Goal: Task Accomplishment & Management: Use online tool/utility

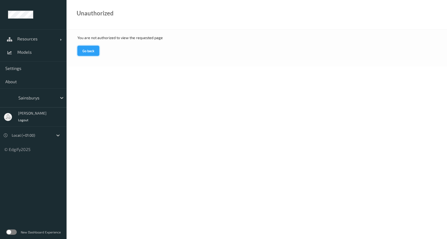
click at [94, 50] on button "Go back" at bounding box center [88, 51] width 22 height 10
click at [26, 43] on link "Resources" at bounding box center [33, 38] width 67 height 13
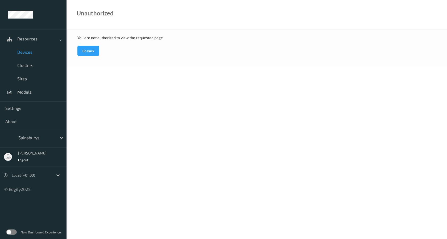
click at [26, 49] on link "Devices" at bounding box center [33, 51] width 67 height 13
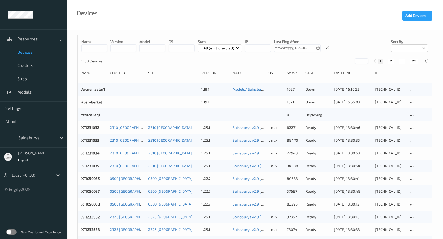
click at [96, 52] on input at bounding box center [94, 47] width 26 height 7
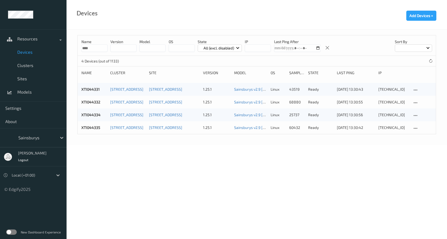
type input "****"
click at [95, 115] on link "XTI044334" at bounding box center [90, 115] width 19 height 5
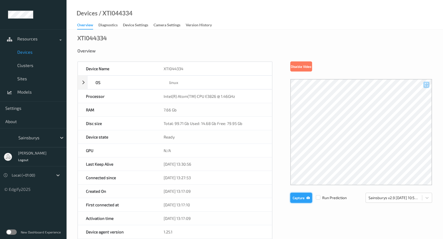
click at [303, 199] on button "Capture" at bounding box center [301, 198] width 22 height 10
click at [392, 199] on div at bounding box center [393, 198] width 51 height 6
click at [380, 69] on div "Disable Video" at bounding box center [361, 66] width 142 height 10
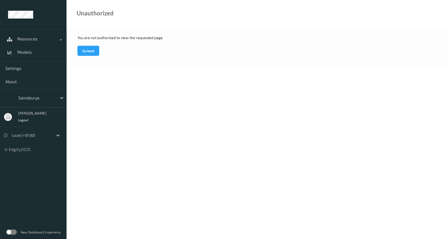
click at [90, 45] on div "You are not authorized to view the requested page Go back" at bounding box center [257, 48] width 380 height 37
click at [89, 47] on button "Go back" at bounding box center [88, 51] width 22 height 10
click at [20, 41] on span "Resources" at bounding box center [38, 38] width 43 height 5
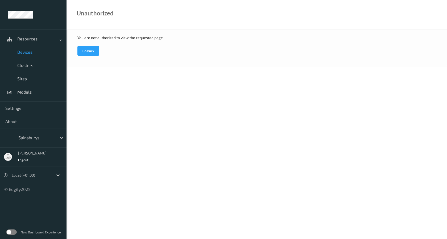
click at [22, 50] on span "Devices" at bounding box center [39, 51] width 44 height 5
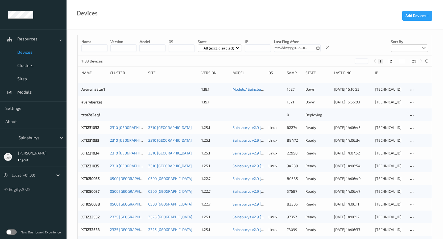
click at [122, 48] on input "string" at bounding box center [123, 47] width 26 height 7
drag, startPoint x: 100, startPoint y: 48, endPoint x: 105, endPoint y: 48, distance: 4.3
click at [100, 48] on input at bounding box center [94, 47] width 26 height 7
paste input "****"
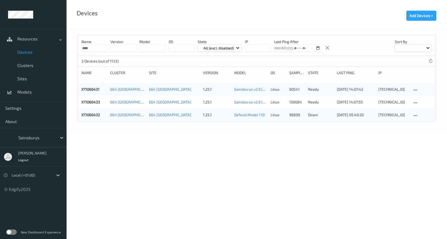
type input "****"
click at [117, 130] on div "Name **** version model OS State All (excl. disabled) IP Last Ping After Sort b…" at bounding box center [257, 81] width 380 height 103
click at [256, 185] on body "Resources Devices Clusters Sites Models Settings About Sainsburys Dan Rickhuss …" at bounding box center [223, 119] width 447 height 239
drag, startPoint x: 101, startPoint y: 116, endPoint x: 78, endPoint y: 115, distance: 22.6
click at [78, 115] on div "XTI066432 664 Chippenham 664 Chippenham 1.25.1 Default Model 1.10 linux 98699 d…" at bounding box center [257, 115] width 358 height 13
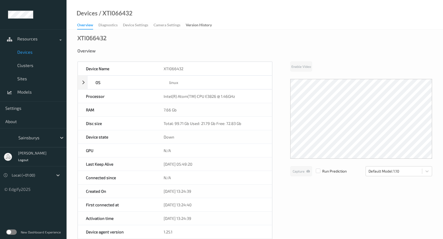
click at [87, 36] on div "XTI066432" at bounding box center [91, 37] width 29 height 5
copy div "XTI066432"
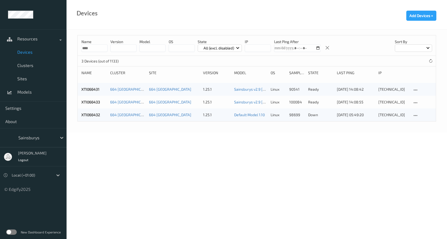
click at [232, 137] on body "Resources Devices Clusters Sites Models Settings About Sainsburys Dan Rickhuss …" at bounding box center [223, 119] width 447 height 239
click at [253, 102] on link "Sainsburys v2.9 [DATE] 10:55 Auto Save" at bounding box center [267, 102] width 66 height 5
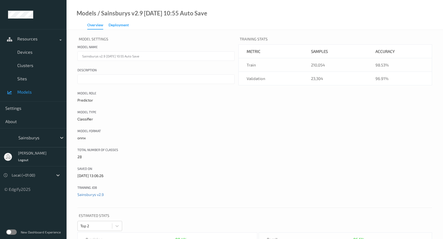
click at [118, 26] on div "Deployment" at bounding box center [119, 25] width 20 height 7
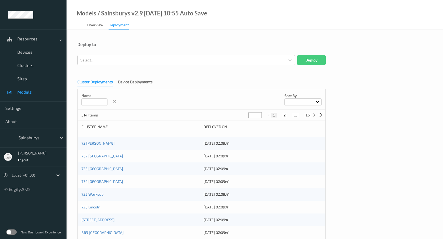
click at [91, 101] on input at bounding box center [94, 101] width 26 height 7
click at [126, 62] on div at bounding box center [181, 60] width 202 height 6
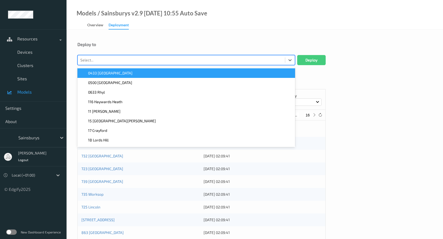
paste input "XTI066432"
type input "XTI066432"
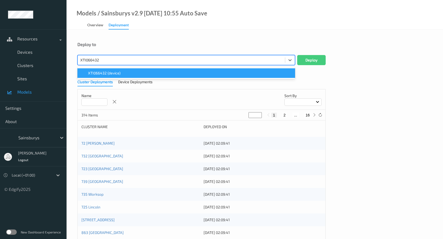
click at [123, 71] on div "XTI066432 (device)" at bounding box center [186, 73] width 211 height 5
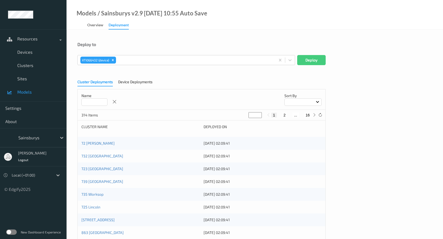
click at [232, 41] on div "Deploy to XTI066432 (device) Deploy Cluster Deployments Device Deployments Name…" at bounding box center [255, 217] width 376 height 374
click at [306, 59] on button "Deploy" at bounding box center [311, 60] width 28 height 10
click at [41, 54] on span "Devices" at bounding box center [39, 51] width 44 height 5
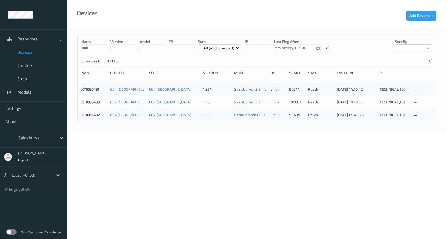
click at [273, 139] on body "Resources Devices Clusters Sites Models Settings About Sainsburys Dan Rickhuss …" at bounding box center [223, 119] width 447 height 239
click at [414, 115] on icon at bounding box center [415, 115] width 5 height 5
click at [378, 137] on body "Resources Devices Clusters Sites Models Settings About Sainsburys Dan Rickhuss …" at bounding box center [223, 119] width 447 height 239
click at [243, 102] on link "Sainsburys v2.9 [DATE] 10:55 Auto Save" at bounding box center [267, 102] width 66 height 5
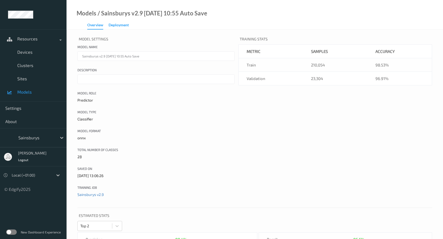
click at [119, 24] on div "Deployment" at bounding box center [119, 25] width 20 height 7
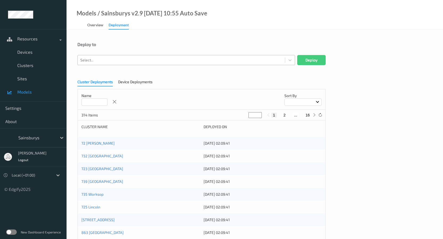
click at [116, 61] on div at bounding box center [181, 60] width 202 height 6
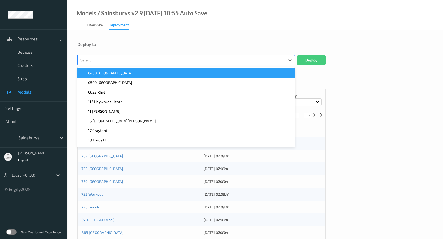
paste input "XTI066432"
type input "XTI066432"
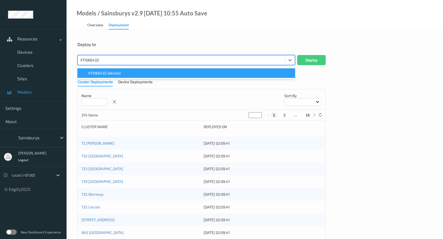
click at [115, 68] on div "XTI066432 (device)" at bounding box center [186, 73] width 218 height 10
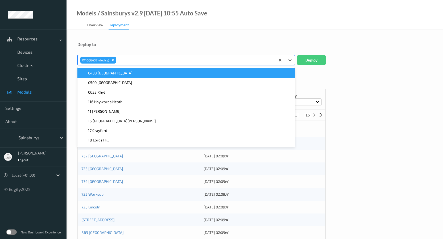
click at [250, 43] on div "Deploy to" at bounding box center [254, 44] width 355 height 5
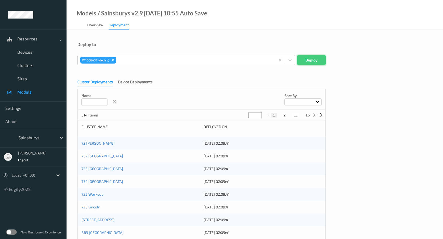
click at [301, 61] on button "Deploy" at bounding box center [311, 60] width 28 height 10
click at [240, 38] on div "Deploy to Select... Deploy Cluster Deployments Device Deployments Name Sort by …" at bounding box center [255, 217] width 376 height 374
click at [188, 59] on div at bounding box center [181, 60] width 202 height 6
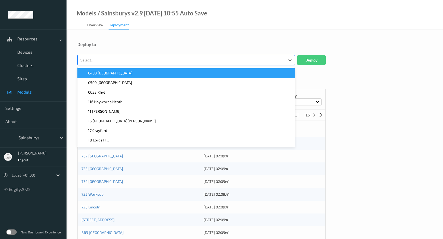
paste input "XTI066432"
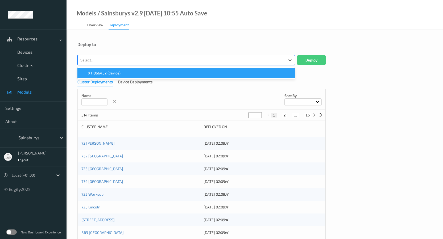
type input "XTI066432"
click at [169, 71] on div "XTI066432 (device)" at bounding box center [186, 73] width 211 height 5
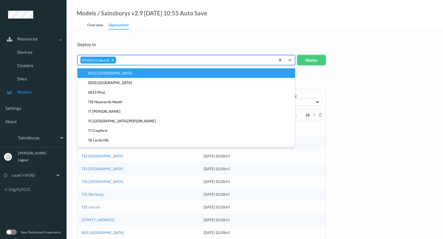
click at [305, 59] on button "Deploy" at bounding box center [311, 60] width 28 height 10
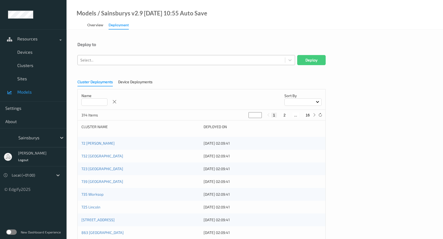
click at [130, 60] on div at bounding box center [181, 60] width 202 height 6
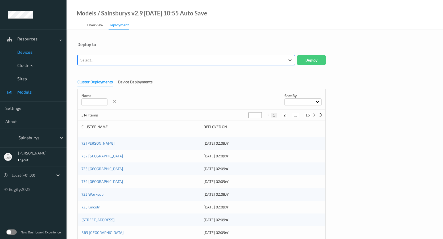
click at [29, 53] on span "Devices" at bounding box center [39, 51] width 44 height 5
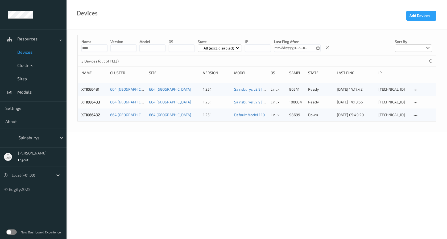
drag, startPoint x: 96, startPoint y: 49, endPoint x: 78, endPoint y: 55, distance: 18.4
click at [78, 55] on div "Name **** version model OS State All (excl. disabled) IP Last Ping After Sort by" at bounding box center [257, 45] width 358 height 20
drag, startPoint x: 101, startPoint y: 115, endPoint x: 78, endPoint y: 116, distance: 23.2
click at [78, 116] on div "XTI066432 664 Chippenham 664 Chippenham 1.25.1 Default Model 1.10 linux 98699 d…" at bounding box center [257, 115] width 358 height 13
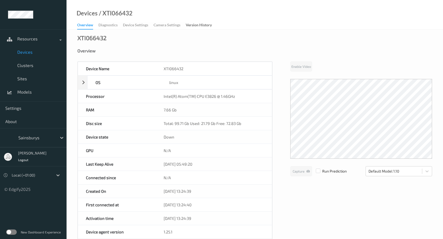
click at [93, 39] on div "XTI066432" at bounding box center [91, 37] width 29 height 5
copy div "XTI066432"
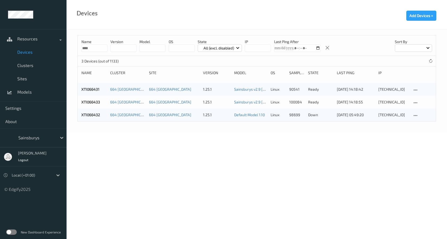
click at [252, 136] on body "Resources Devices Clusters Sites Models Settings About Sainsburys Dan Rickhuss …" at bounding box center [223, 119] width 447 height 239
click at [249, 141] on body "Resources Devices Clusters Sites Models Settings About Sainsburys Dan Rickhuss …" at bounding box center [223, 119] width 447 height 239
click at [304, 125] on div "Name **** version model OS State All (excl. disabled) IP Last Ping After Sort b…" at bounding box center [257, 81] width 380 height 103
click at [402, 116] on div "10.222.214.32" at bounding box center [393, 114] width 30 height 5
copy link "XTI066432"
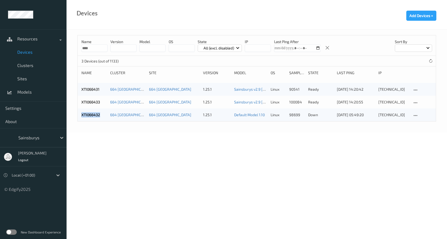
drag, startPoint x: 102, startPoint y: 115, endPoint x: 80, endPoint y: 117, distance: 22.0
click at [80, 117] on div "XTI066432 664 Chippenham 664 Chippenham 1.25.1 Default Model 1.10 linux 98699 d…" at bounding box center [257, 115] width 358 height 13
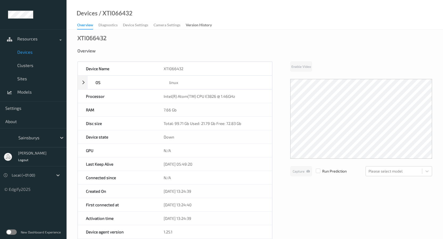
click at [119, 143] on div "Device state" at bounding box center [117, 136] width 78 height 13
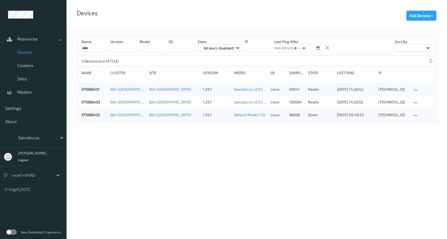
click at [205, 160] on body "Resources Devices Clusters Sites Models Settings About Sainsburys Dan Rickhuss …" at bounding box center [223, 119] width 447 height 239
click at [241, 104] on link "Sainsburys v2.9 [DATE] 10:55 Auto Save" at bounding box center [267, 102] width 66 height 5
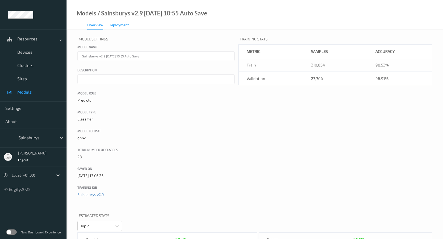
click at [118, 27] on div "Deployment" at bounding box center [119, 25] width 20 height 7
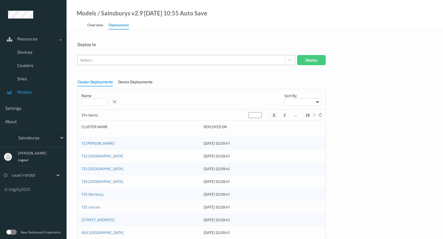
click at [94, 60] on div at bounding box center [181, 60] width 202 height 6
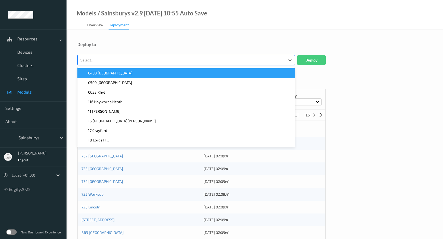
click at [94, 45] on div "Deploy to" at bounding box center [254, 44] width 355 height 5
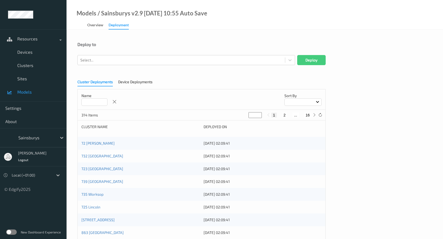
click at [88, 103] on input at bounding box center [94, 101] width 26 height 7
paste input "*********"
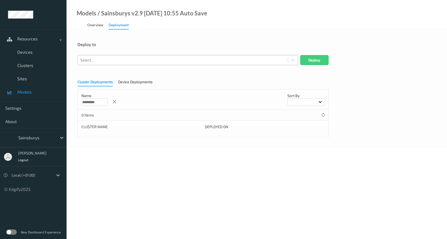
type input "*********"
click at [109, 61] on div at bounding box center [182, 60] width 205 height 6
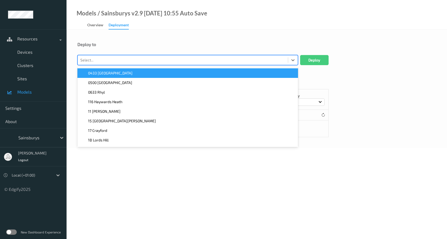
paste input "XTI066432"
type input "XTI066432"
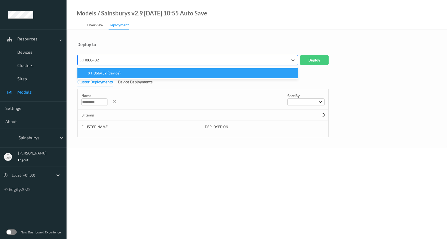
click at [122, 73] on div "XTI066432 (device)" at bounding box center [188, 73] width 214 height 5
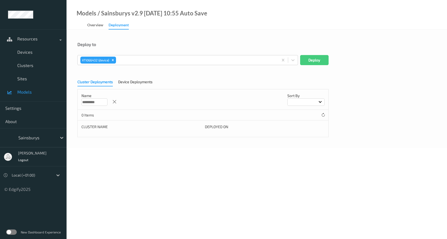
click at [104, 175] on body "Resources Devices Clusters Sites Models Settings About Sainsburys Dan Rickhuss …" at bounding box center [223, 119] width 447 height 239
click at [113, 102] on icon at bounding box center [114, 102] width 5 height 5
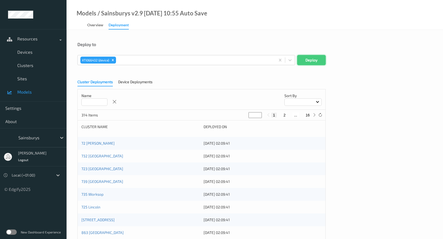
click at [307, 61] on button "Deploy" at bounding box center [311, 60] width 28 height 10
click at [136, 62] on div at bounding box center [181, 60] width 202 height 6
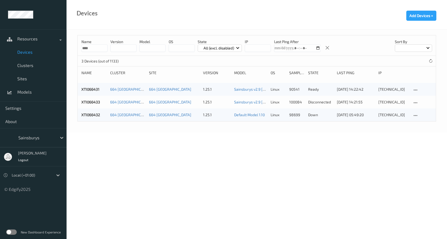
click at [100, 141] on body "Resources Devices Clusters Sites Models Settings About Sainsburys Dan Rickhuss …" at bounding box center [223, 119] width 447 height 239
copy link "XTI066432"
drag, startPoint x: 102, startPoint y: 116, endPoint x: 81, endPoint y: 117, distance: 21.6
click at [81, 117] on div "XTI066432 664 Chippenham 664 Chippenham 1.25.1 Default Model 1.10 linux 98699 d…" at bounding box center [257, 115] width 358 height 13
click at [241, 117] on link "Default Model 1.10" at bounding box center [249, 115] width 31 height 5
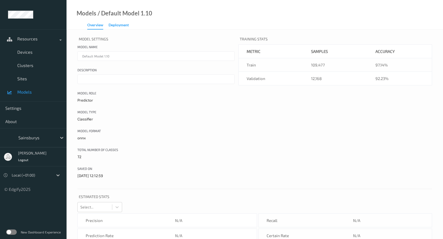
click at [115, 25] on div "Deployment" at bounding box center [119, 25] width 20 height 7
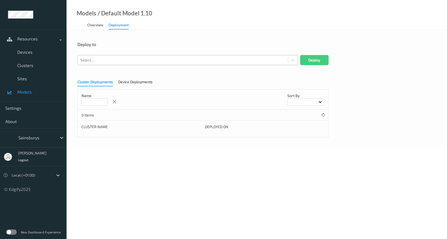
click at [106, 60] on div at bounding box center [182, 60] width 205 height 6
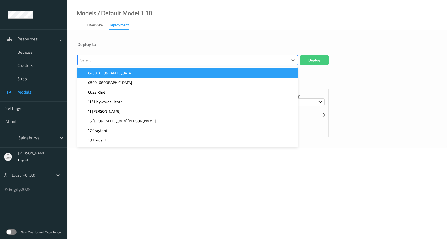
paste input "XTI066432"
type input "XTI066432"
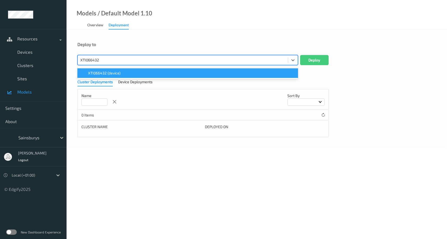
click at [120, 72] on span "XTI066432 (device)" at bounding box center [104, 73] width 32 height 5
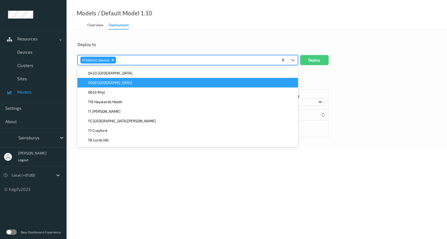
click at [189, 48] on div "Deploy to" at bounding box center [256, 48] width 359 height 13
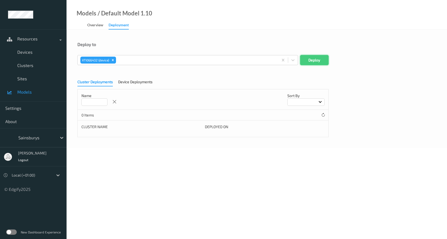
click at [322, 59] on button "Deploy" at bounding box center [314, 60] width 28 height 10
click at [295, 38] on div "Deploy to Select... Deploy Cluster Deployments Device Deployments Name Sort by …" at bounding box center [257, 89] width 380 height 118
click at [184, 61] on div at bounding box center [182, 60] width 205 height 6
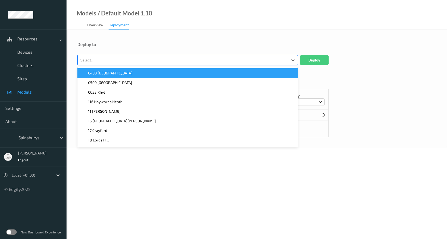
paste input "XTI066432"
type input "XTI066432"
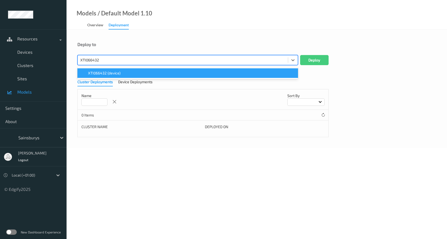
click at [140, 73] on div "XTI066432 (device)" at bounding box center [188, 73] width 214 height 5
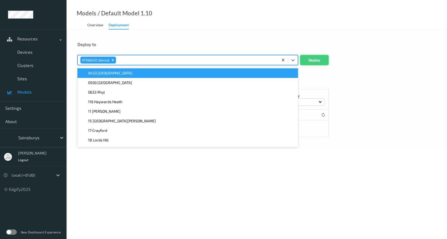
click at [321, 62] on button "Deploy" at bounding box center [314, 60] width 28 height 10
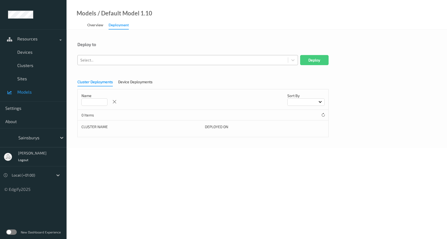
click at [107, 63] on div at bounding box center [182, 60] width 205 height 6
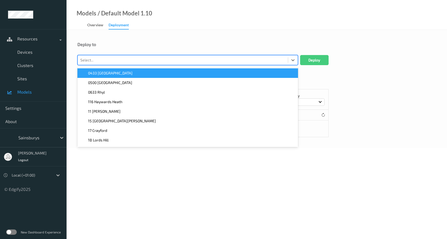
paste input "XTI066432"
type input "XTI066432"
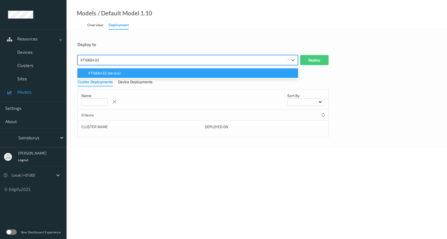
click at [116, 73] on span "XTI066432 (device)" at bounding box center [104, 73] width 32 height 5
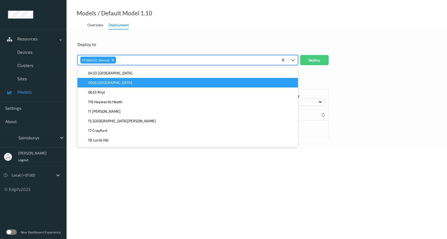
click at [150, 44] on div "Deploy to" at bounding box center [256, 44] width 359 height 5
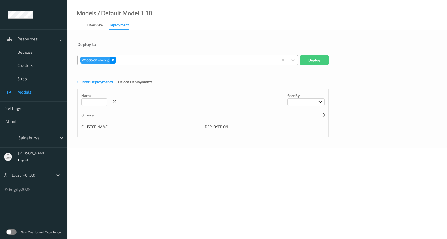
click at [112, 60] on icon "Remove XTI066432 (device)" at bounding box center [113, 60] width 4 height 4
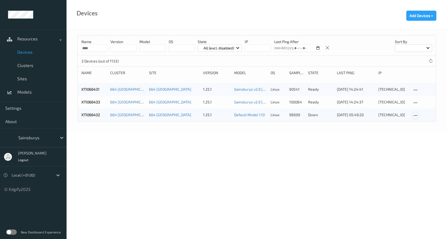
click at [415, 116] on icon at bounding box center [415, 115] width 5 height 5
click at [388, 141] on body "Resources Devices Clusters Sites Models Settings About Sainsburys Dan Rickhuss …" at bounding box center [223, 119] width 447 height 239
click at [416, 115] on icon at bounding box center [415, 115] width 5 height 5
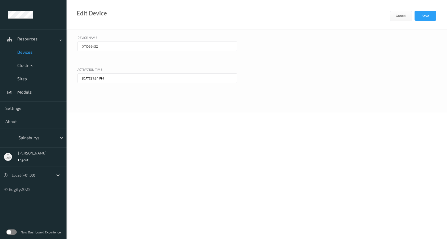
click at [102, 47] on input "XTI066432" at bounding box center [157, 47] width 160 height 10
